Goal: Contribute content

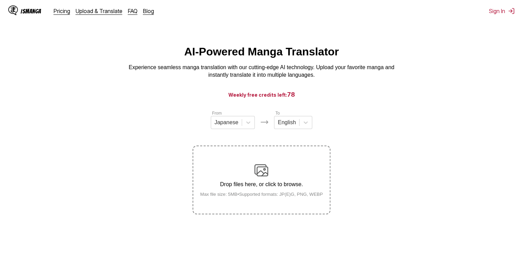
click at [254, 176] on div "Drop files here, or click to browse. Max file size: 5MB • Supported formats: JP…" at bounding box center [262, 179] width 134 height 33
click at [0, 0] on input "Drop files here, or click to browse. Max file size: 5MB • Supported formats: JP…" at bounding box center [0, 0] width 0 height 0
click at [249, 124] on icon at bounding box center [248, 122] width 7 height 7
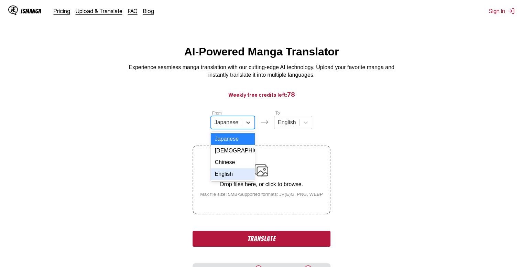
click at [237, 179] on div "English" at bounding box center [233, 174] width 44 height 12
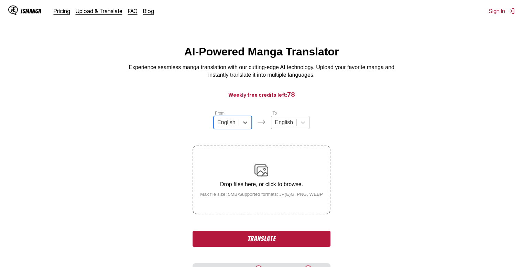
click at [284, 126] on div at bounding box center [284, 123] width 18 height 8
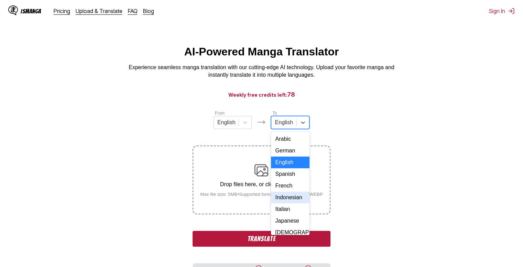
click at [290, 203] on div "Indonesian" at bounding box center [290, 197] width 38 height 12
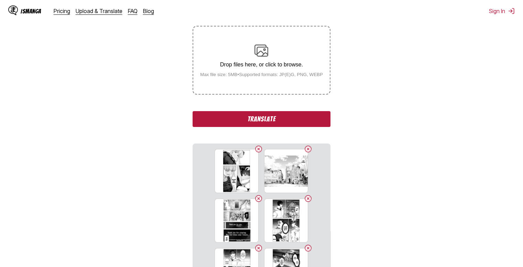
scroll to position [103, 0]
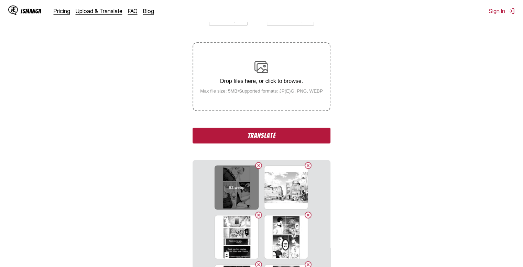
click at [256, 165] on button "Delete image" at bounding box center [258, 165] width 8 height 8
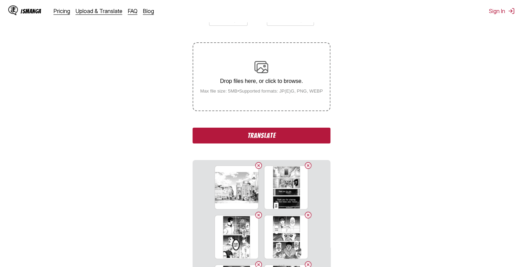
click at [256, 165] on button "Delete image" at bounding box center [258, 165] width 8 height 8
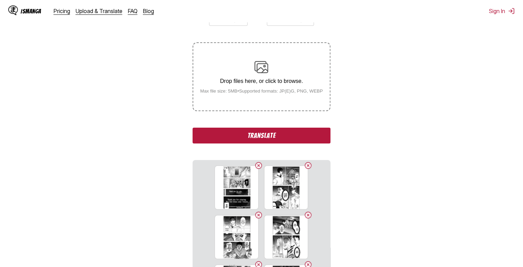
click at [256, 165] on button "Delete image" at bounding box center [258, 165] width 8 height 8
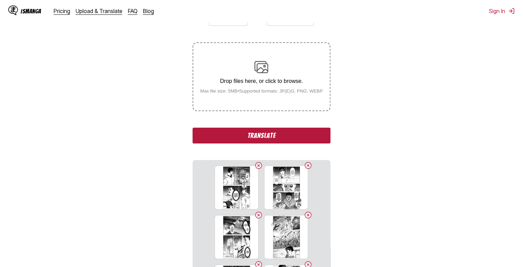
click at [256, 165] on button "Delete image" at bounding box center [258, 165] width 8 height 8
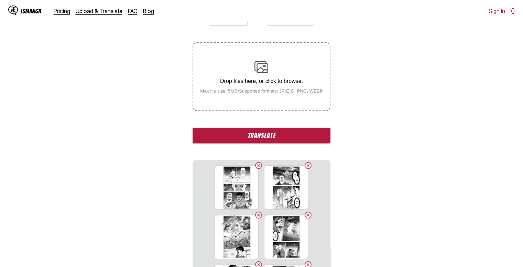
click at [256, 165] on button "Delete image" at bounding box center [258, 165] width 8 height 8
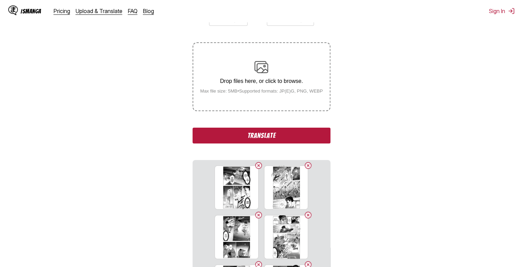
click at [256, 165] on button "Delete image" at bounding box center [258, 165] width 8 height 8
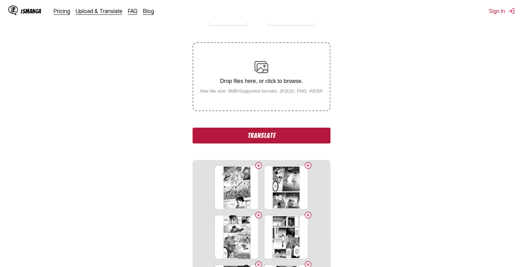
click at [256, 165] on button "Delete image" at bounding box center [258, 165] width 8 height 8
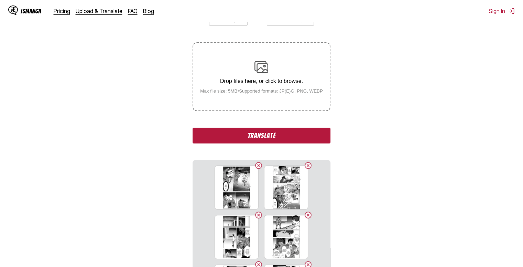
click at [256, 165] on button "Delete image" at bounding box center [258, 165] width 8 height 8
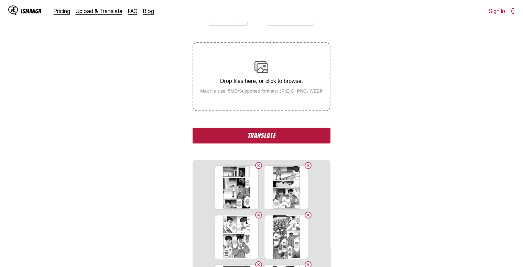
click at [256, 165] on button "Delete image" at bounding box center [258, 165] width 8 height 8
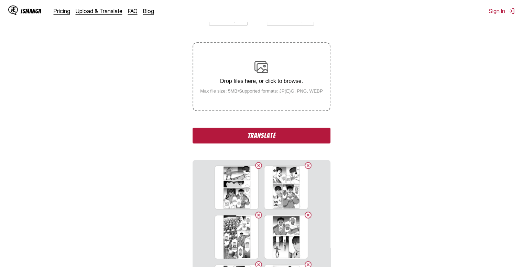
click at [256, 165] on button "Delete image" at bounding box center [258, 165] width 8 height 8
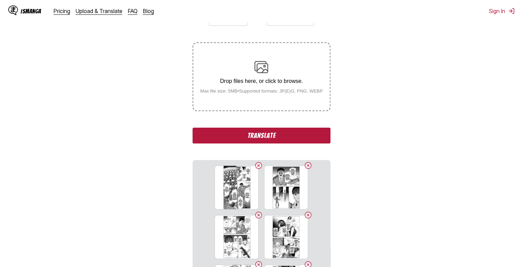
click at [256, 165] on button "Delete image" at bounding box center [258, 165] width 8 height 8
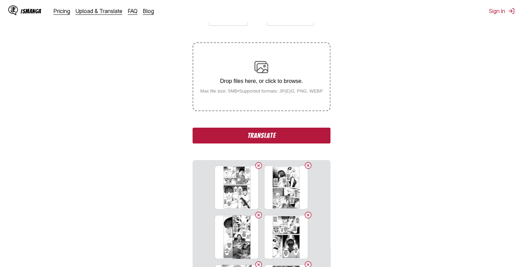
click at [256, 165] on button "Delete image" at bounding box center [258, 165] width 8 height 8
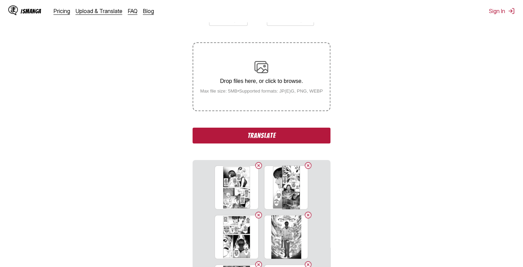
click at [256, 165] on button "Delete image" at bounding box center [258, 165] width 8 height 8
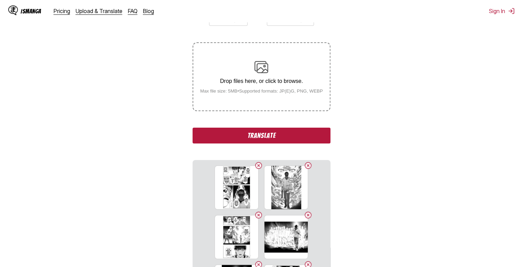
click at [256, 165] on button "Delete image" at bounding box center [258, 165] width 8 height 8
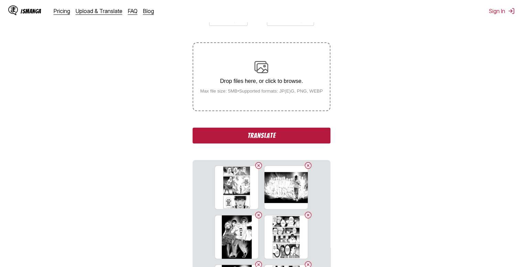
click at [256, 165] on button "Delete image" at bounding box center [258, 165] width 8 height 8
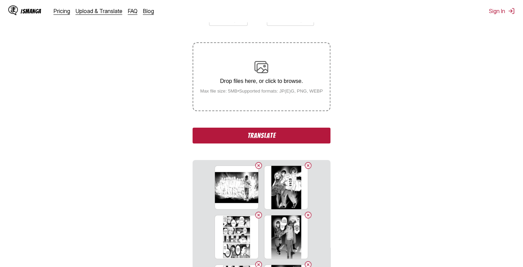
click at [256, 165] on button "Delete image" at bounding box center [258, 165] width 8 height 8
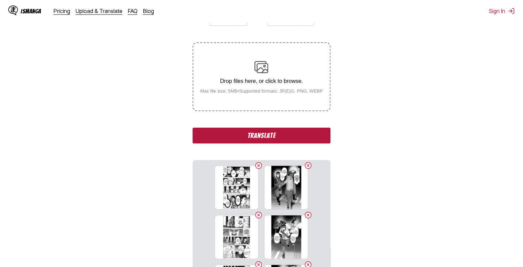
click at [256, 165] on button "Delete image" at bounding box center [258, 165] width 8 height 8
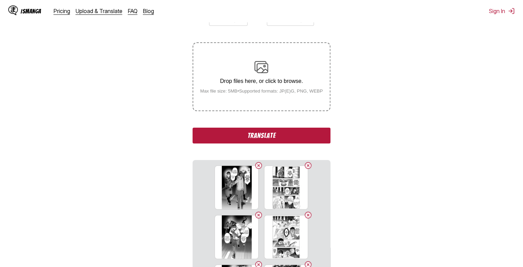
click at [256, 165] on button "Delete image" at bounding box center [258, 165] width 8 height 8
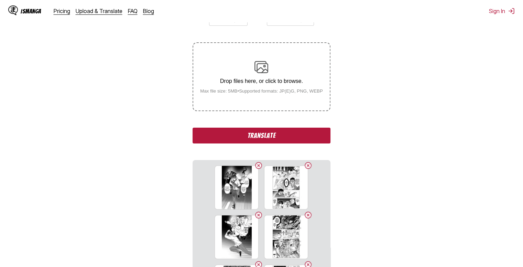
click at [256, 165] on button "Delete image" at bounding box center [258, 165] width 8 height 8
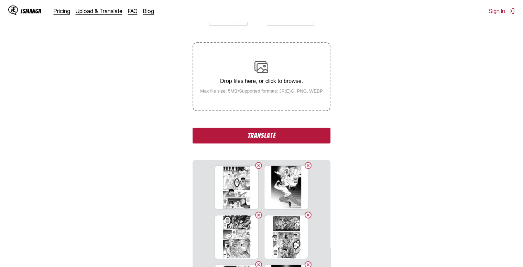
click at [256, 165] on button "Delete image" at bounding box center [258, 165] width 8 height 8
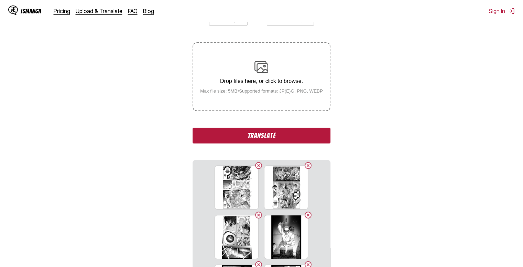
click at [256, 165] on button "Delete image" at bounding box center [258, 165] width 8 height 8
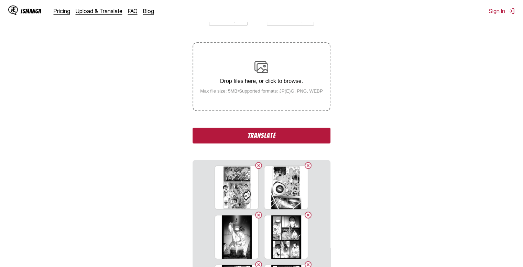
click at [256, 165] on button "Delete image" at bounding box center [258, 165] width 8 height 8
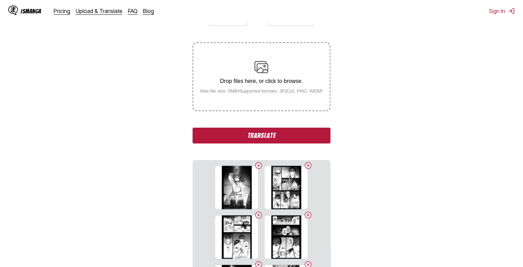
click at [256, 165] on button "Delete image" at bounding box center [258, 165] width 8 height 8
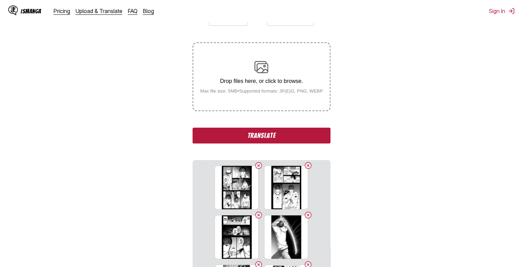
click at [256, 165] on button "Delete image" at bounding box center [258, 165] width 8 height 8
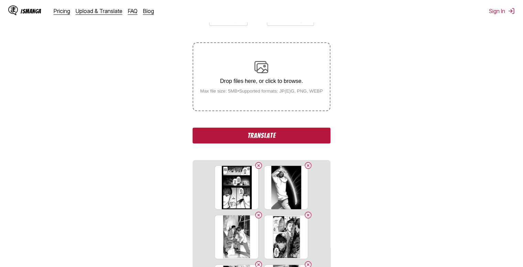
click at [256, 165] on button "Delete image" at bounding box center [258, 165] width 8 height 8
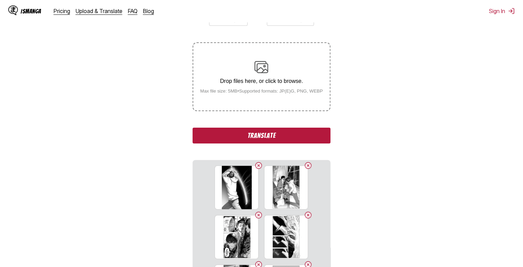
click at [256, 165] on button "Delete image" at bounding box center [258, 165] width 8 height 8
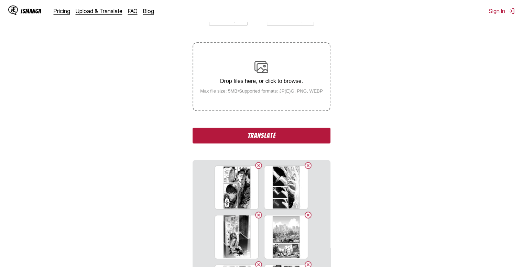
click at [256, 165] on button "Delete image" at bounding box center [258, 165] width 8 height 8
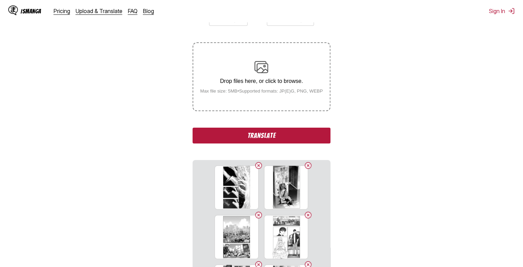
click at [256, 165] on button "Delete image" at bounding box center [258, 165] width 8 height 8
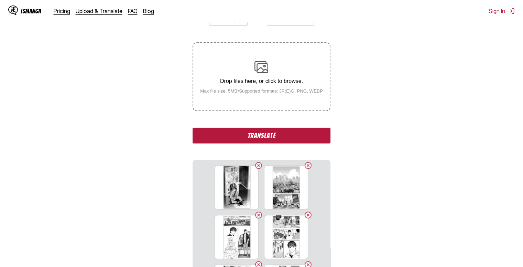
click at [256, 165] on button "Delete image" at bounding box center [258, 165] width 8 height 8
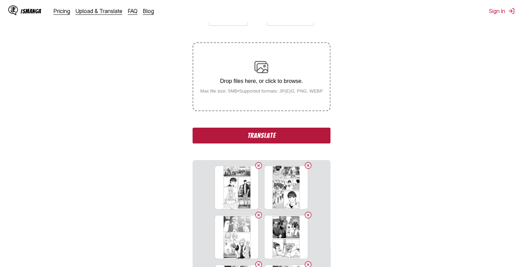
click at [256, 165] on button "Delete image" at bounding box center [258, 165] width 8 height 8
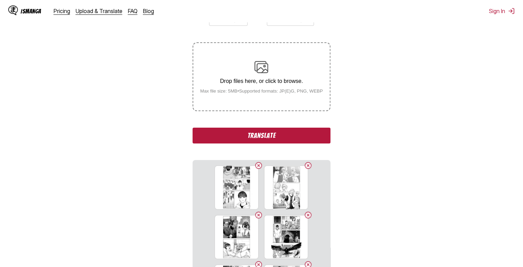
click at [256, 165] on button "Delete image" at bounding box center [258, 165] width 8 height 8
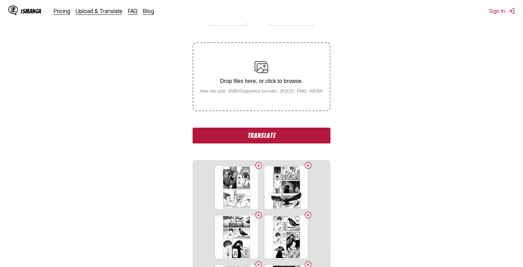
click at [256, 165] on button "Delete image" at bounding box center [258, 165] width 8 height 8
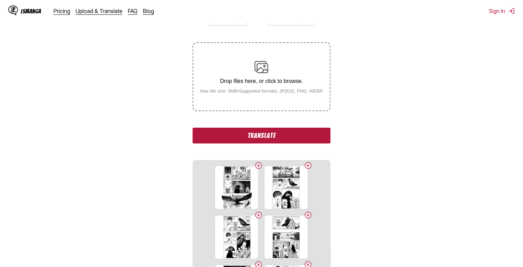
click at [256, 165] on button "Delete image" at bounding box center [258, 165] width 8 height 8
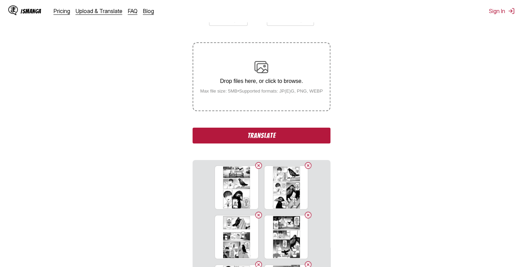
click at [256, 165] on button "Delete image" at bounding box center [258, 165] width 8 height 8
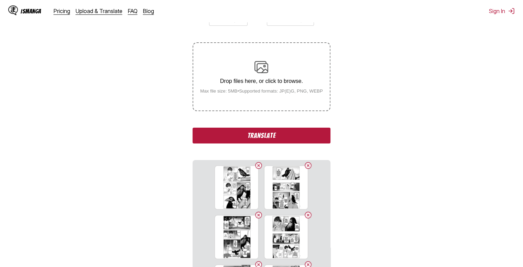
click at [256, 165] on button "Delete image" at bounding box center [258, 165] width 8 height 8
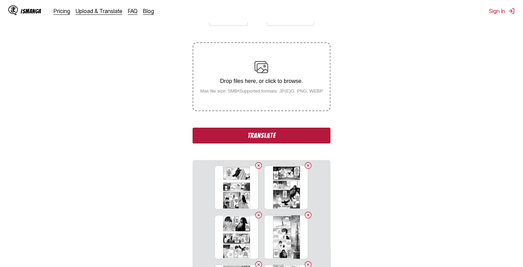
click at [256, 165] on button "Delete image" at bounding box center [258, 165] width 8 height 8
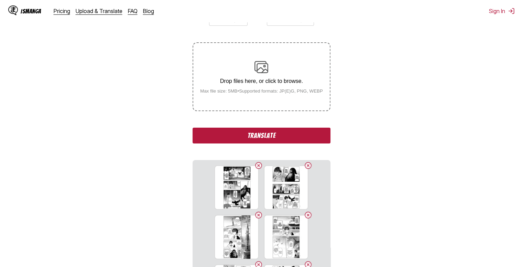
click at [256, 165] on button "Delete image" at bounding box center [258, 165] width 8 height 8
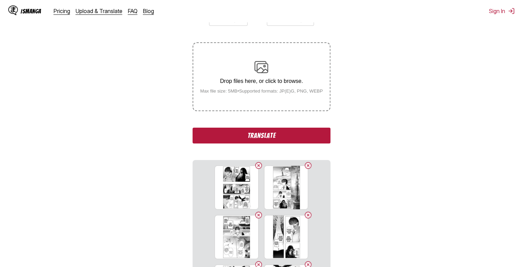
click at [256, 165] on button "Delete image" at bounding box center [258, 165] width 8 height 8
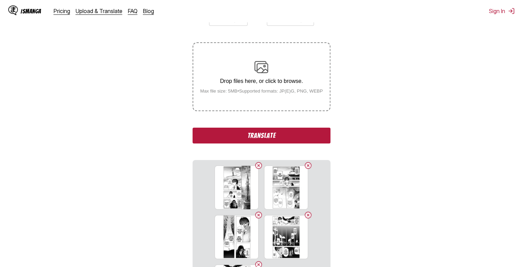
click at [256, 165] on button "Delete image" at bounding box center [258, 165] width 8 height 8
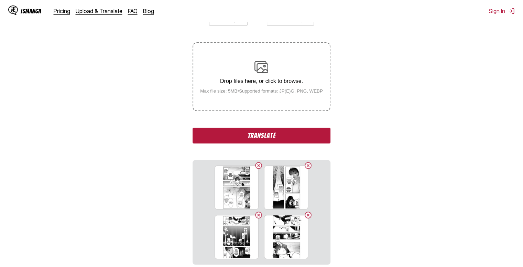
click at [256, 165] on button "Delete image" at bounding box center [258, 165] width 8 height 8
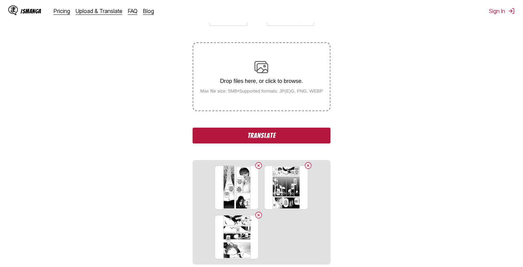
click at [256, 165] on button "Delete image" at bounding box center [258, 165] width 8 height 8
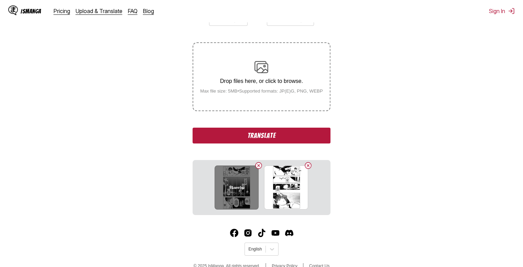
click at [257, 165] on button "Delete image" at bounding box center [258, 165] width 8 height 8
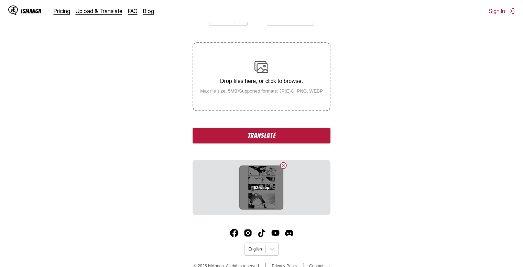
click at [282, 165] on button "Delete image" at bounding box center [283, 165] width 8 height 8
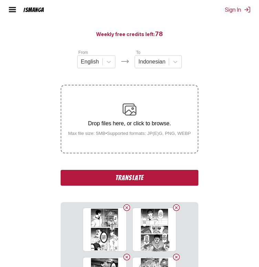
scroll to position [61, 0]
